Goal: Book appointment/travel/reservation

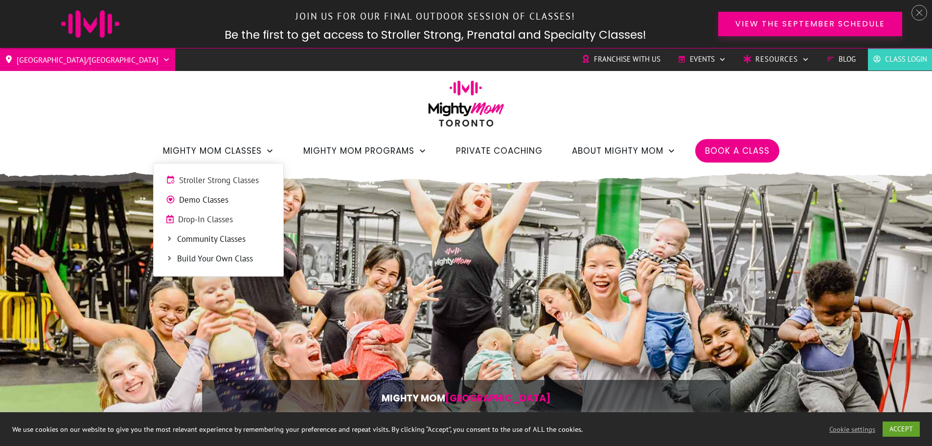
click at [213, 179] on span "Stroller Strong Classes" at bounding box center [225, 180] width 92 height 13
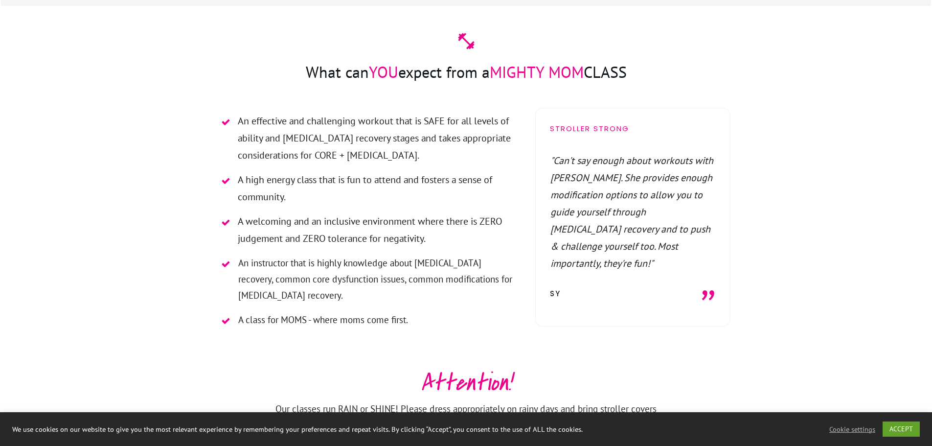
scroll to position [587, 0]
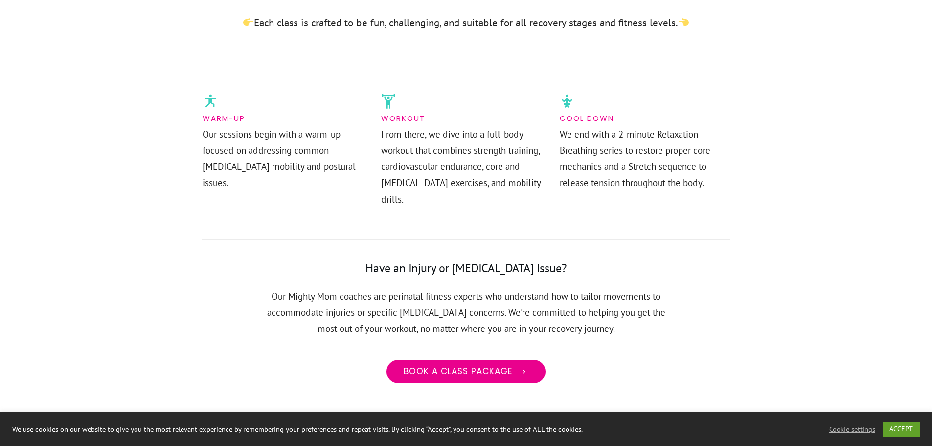
click at [473, 360] on link "Book a class package" at bounding box center [465, 371] width 161 height 25
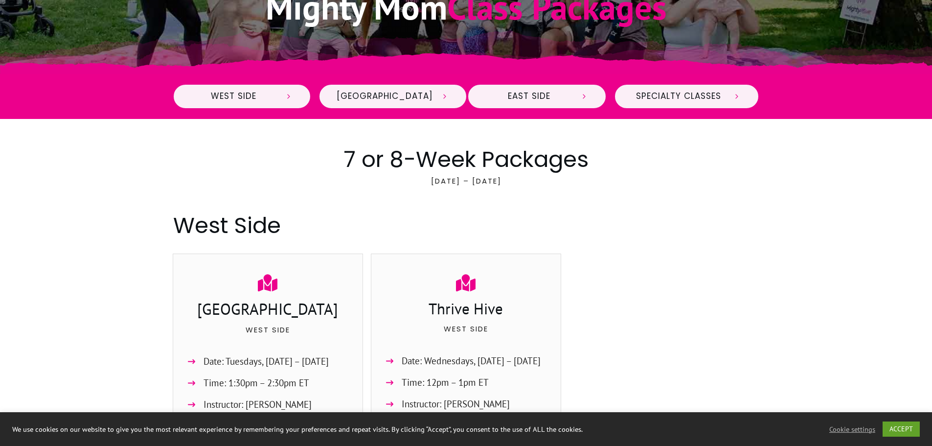
scroll to position [440, 0]
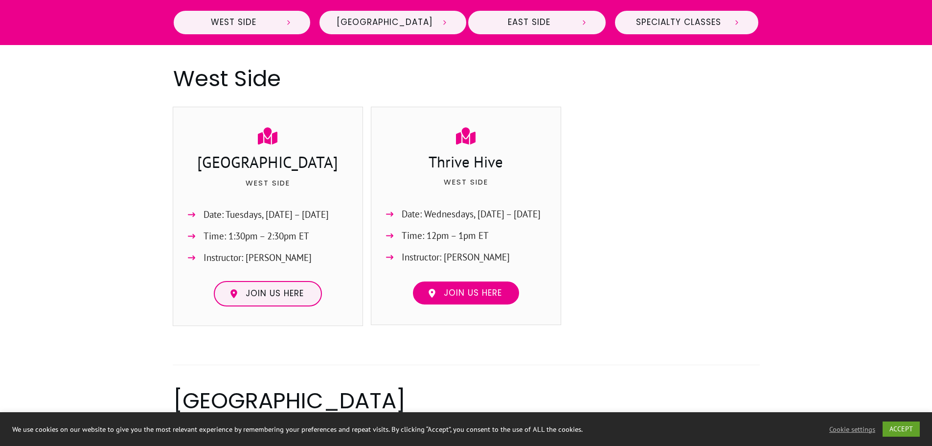
click at [467, 293] on span "Join us here" at bounding box center [473, 293] width 58 height 11
